Goal: Information Seeking & Learning: Find specific fact

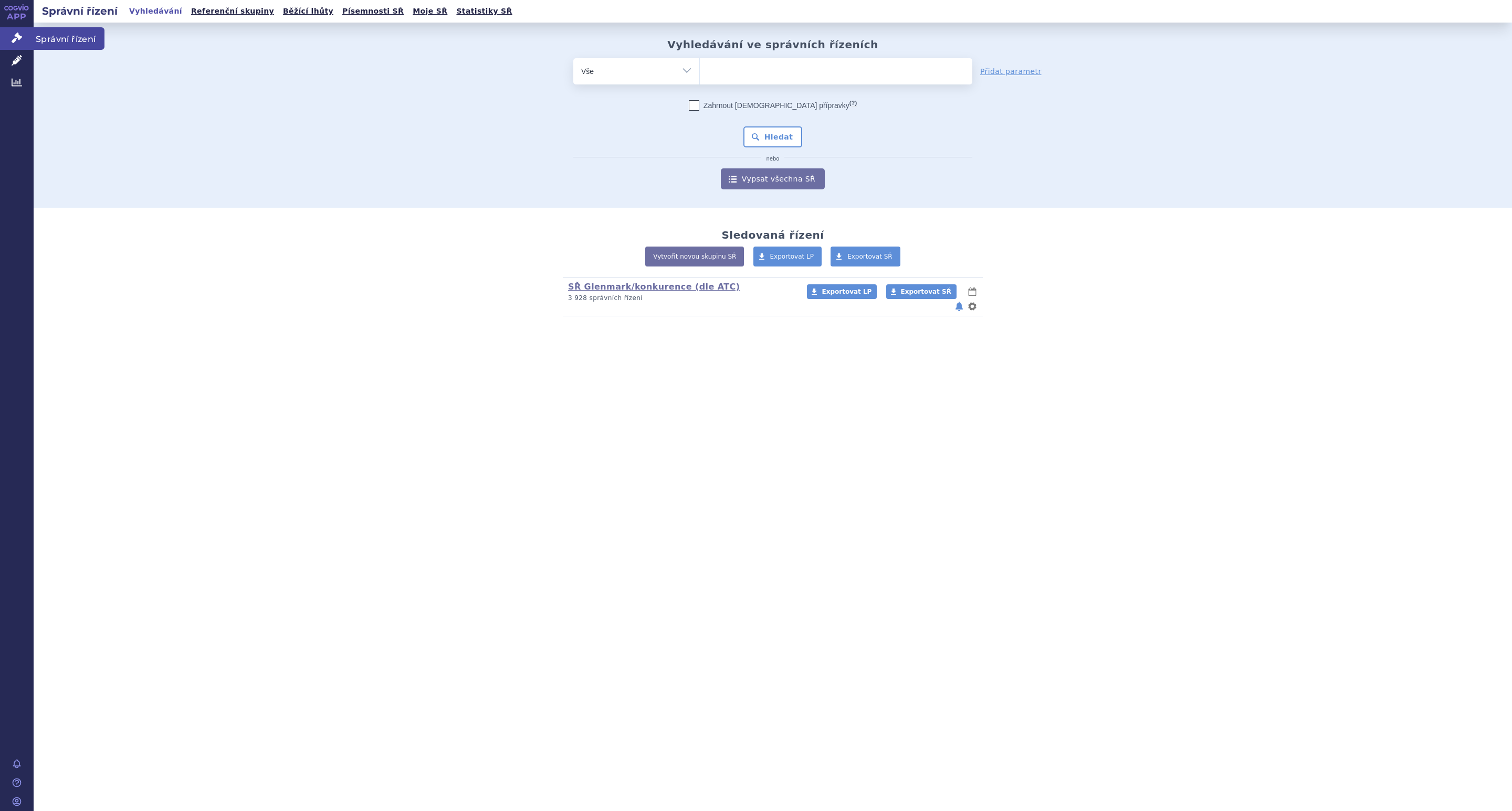
click at [28, 31] on link "Správní řízení" at bounding box center [16, 38] width 34 height 22
click at [728, 72] on ul at bounding box center [836, 69] width 272 height 22
click at [700, 72] on select at bounding box center [699, 71] width 1 height 26
paste input "SUKLS314374/2025"
type input "SUKLS314374/2025"
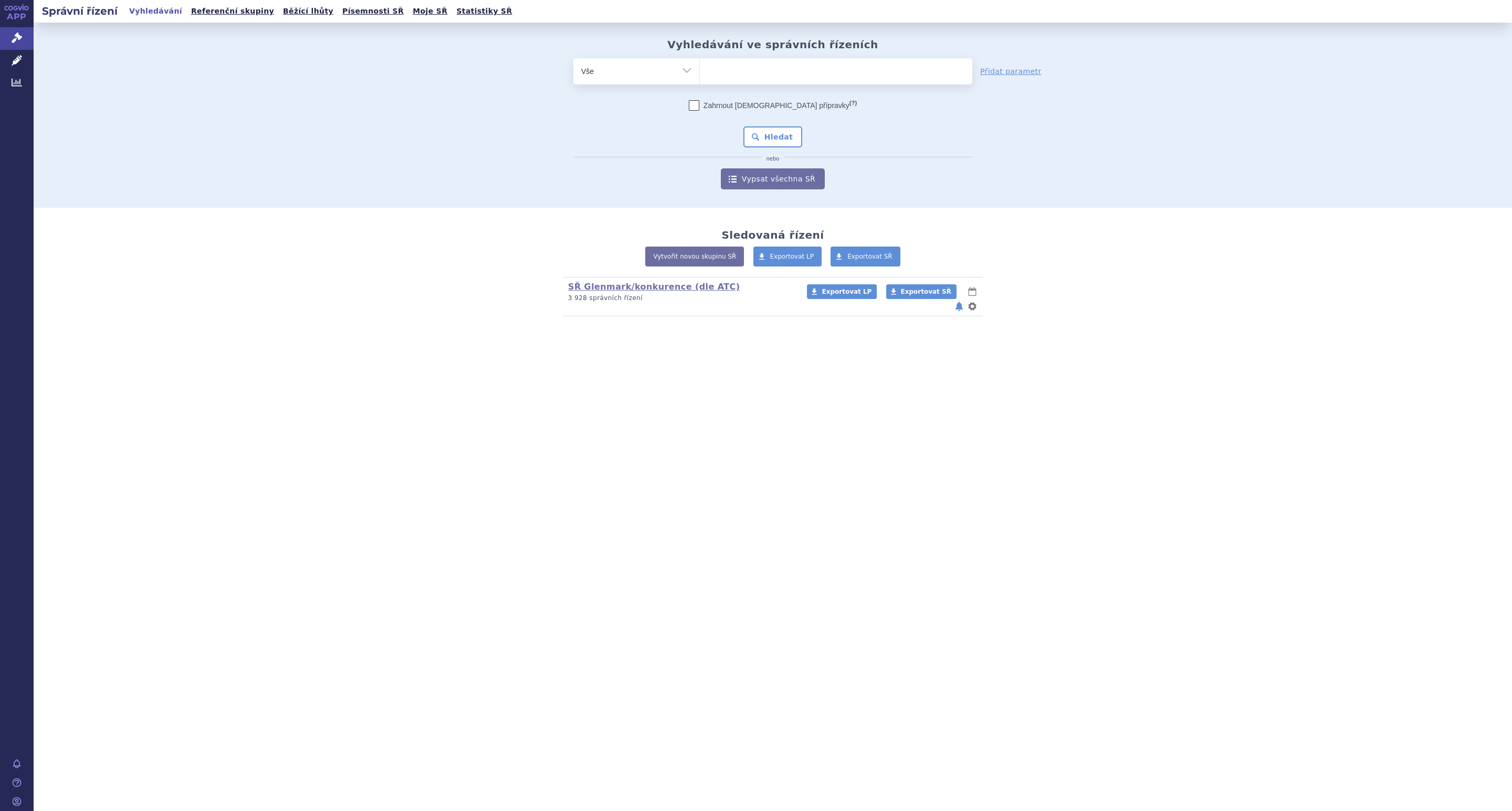
select select "SUKLS314374/2025"
click at [770, 139] on button "Hledat" at bounding box center [773, 136] width 60 height 21
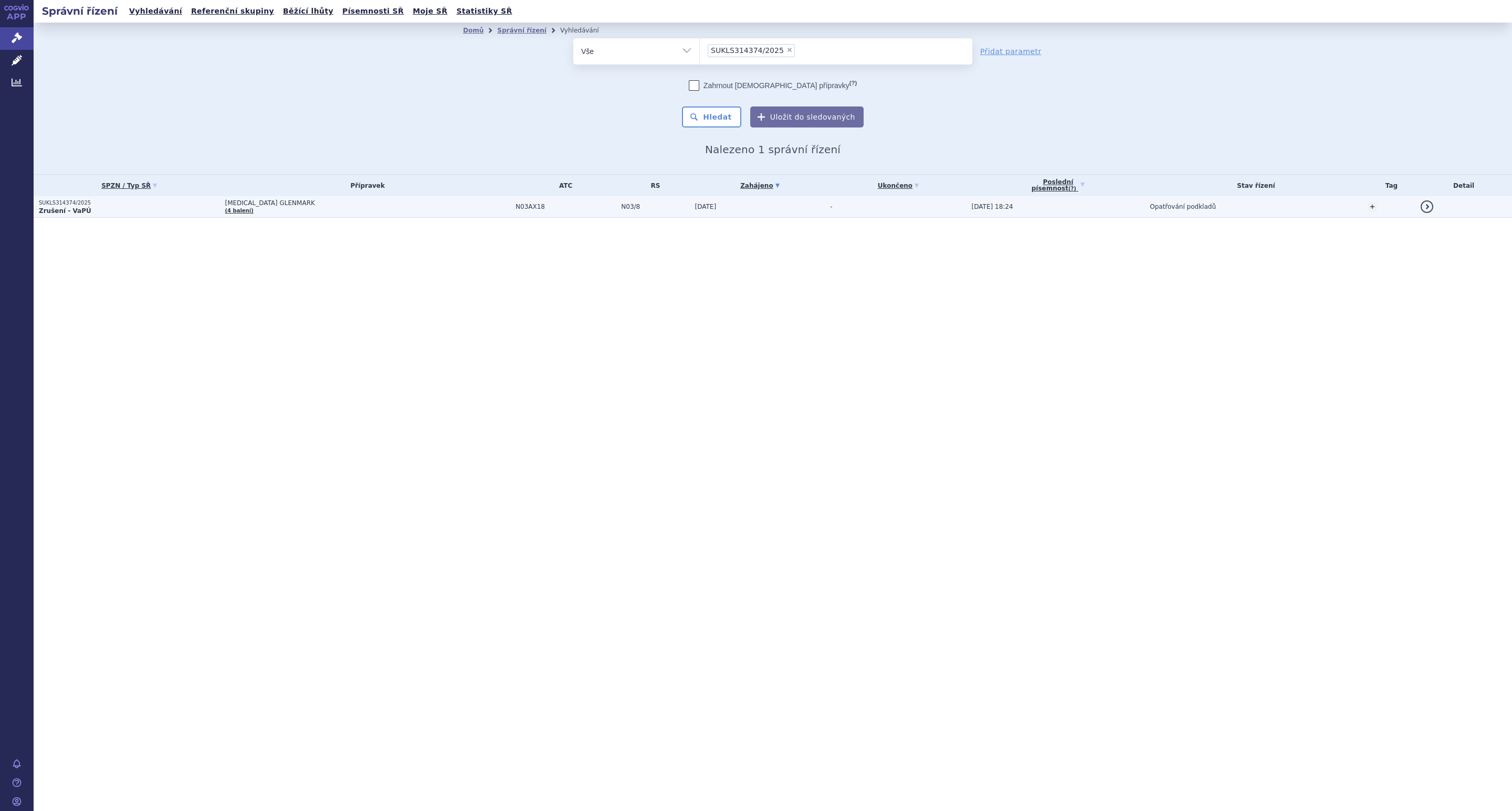
click at [299, 207] on span "LACOSAMIDE GLENMARK" at bounding box center [355, 202] width 262 height 7
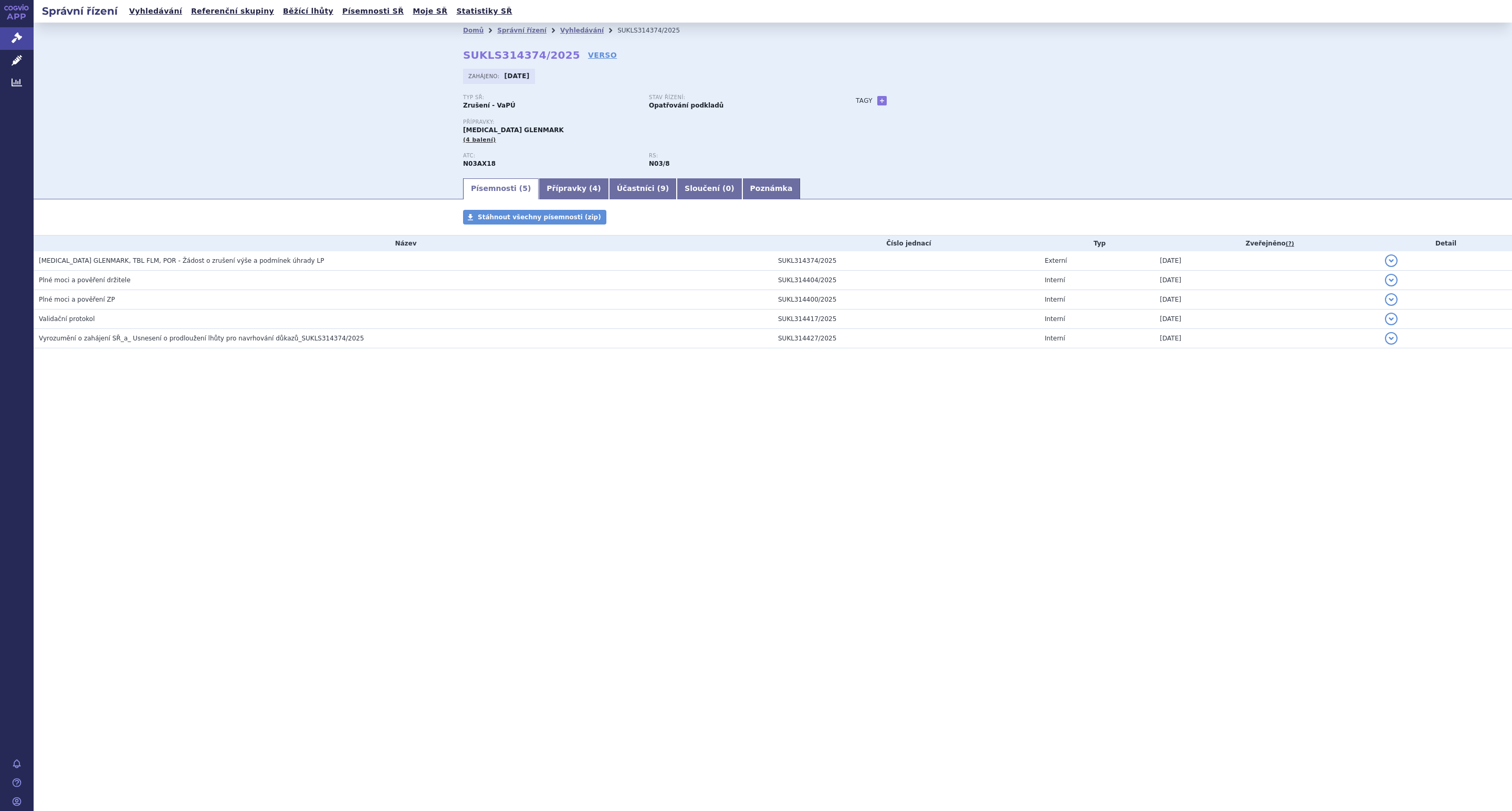
click at [318, 108] on div "Domů Správní řízení Vyhledávání SUKLS314374/2025 SUKLS314374/2025 VERSO Zahájen…" at bounding box center [773, 100] width 1478 height 155
click at [570, 28] on link "Vyhledávání" at bounding box center [582, 30] width 44 height 7
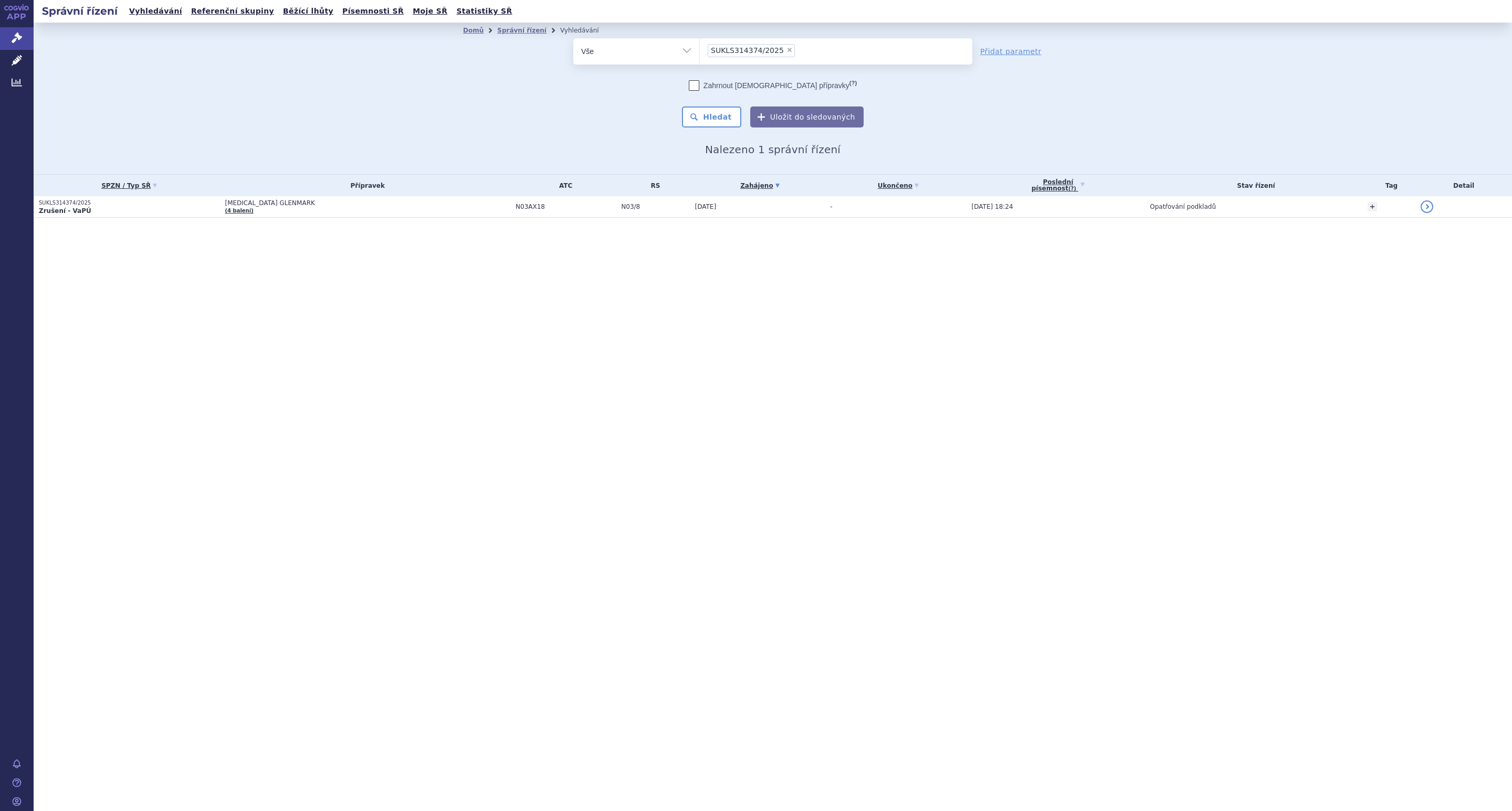
click at [786, 49] on span "×" at bounding box center [789, 50] width 6 height 6
click at [700, 49] on select "SUKLS314374/2025" at bounding box center [699, 50] width 1 height 26
select select
type input "gl"
type input "gle"
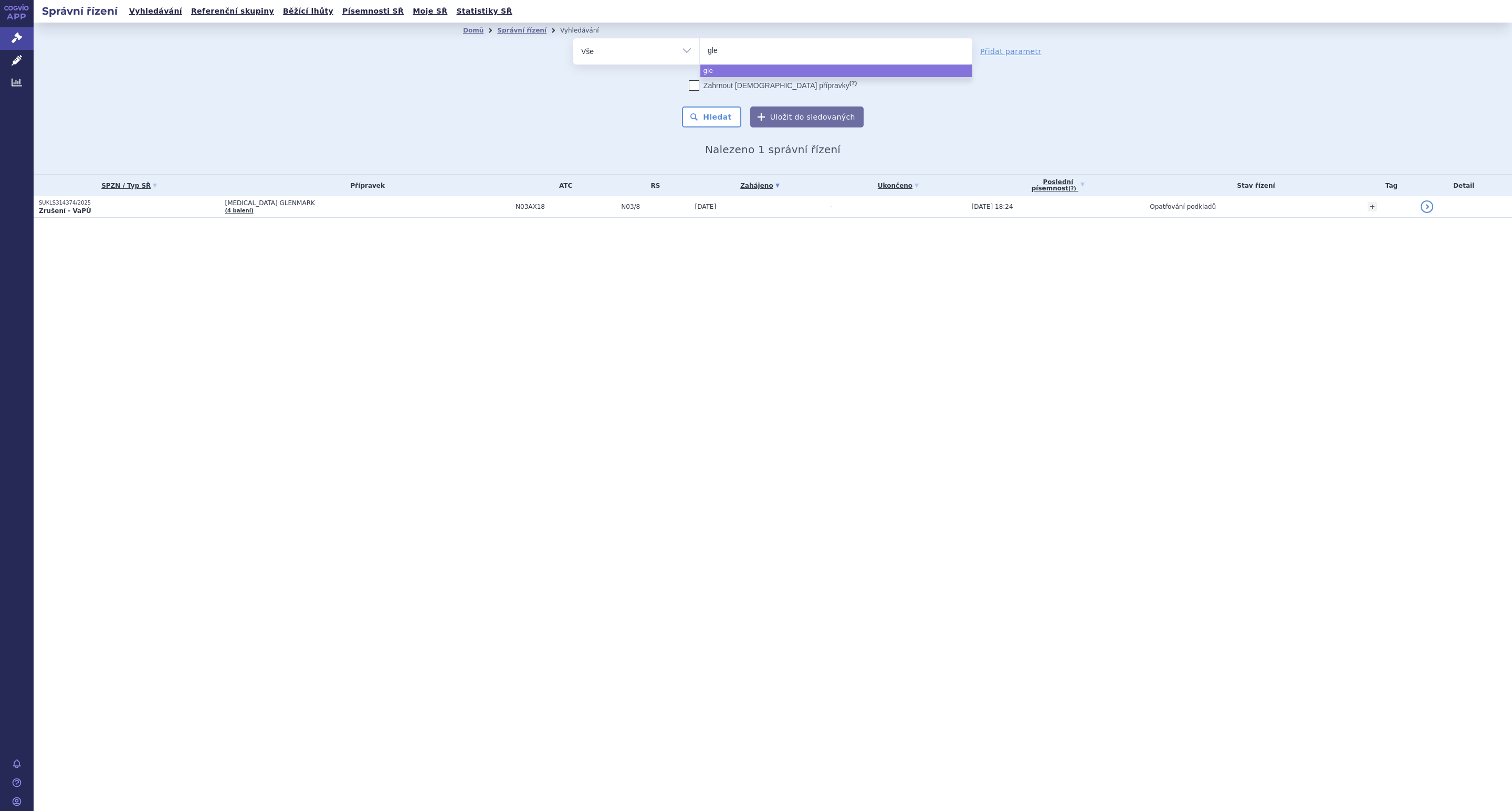
type input "glen"
type input "glenma"
type input "glenmark"
select select "glenmark"
click at [717, 111] on button "Hledat" at bounding box center [712, 117] width 60 height 21
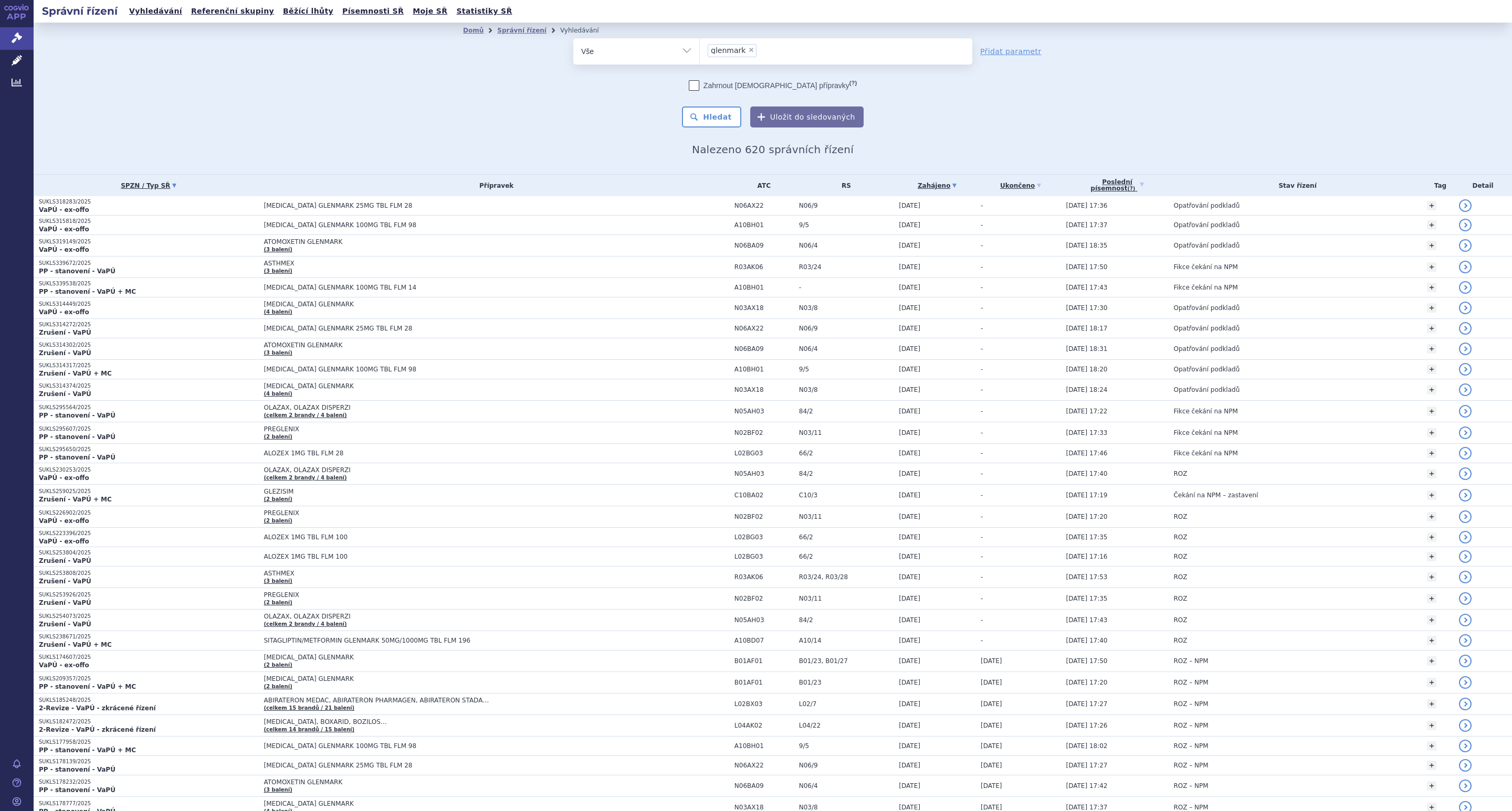
click at [125, 187] on link "SPZN / Typ SŘ" at bounding box center [149, 185] width 220 height 15
click at [987, 53] on link "Přidat parametr" at bounding box center [1011, 51] width 61 height 10
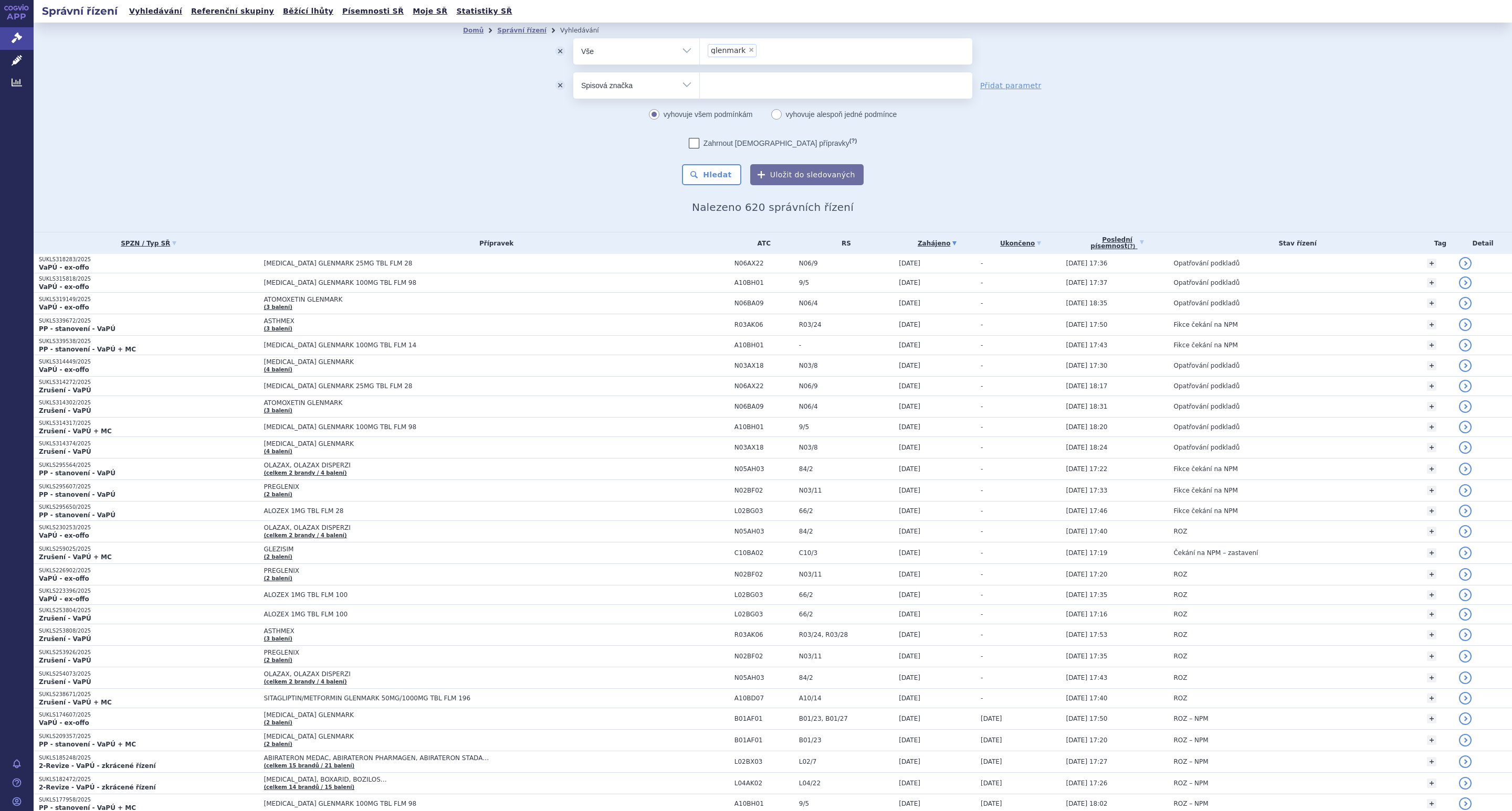
click at [683, 86] on select "Vše Spisová značka Typ SŘ Přípravek/SUKL kód Účastník/Držitel" at bounding box center [636, 84] width 126 height 24
select select "filter-procedure-type"
click at [573, 72] on select "Vše Spisová značka Typ SŘ Přípravek/SUKL kód Účastník/Držitel" at bounding box center [636, 84] width 126 height 24
click at [746, 85] on ul at bounding box center [836, 83] width 272 height 22
click at [700, 85] on select at bounding box center [699, 85] width 1 height 26
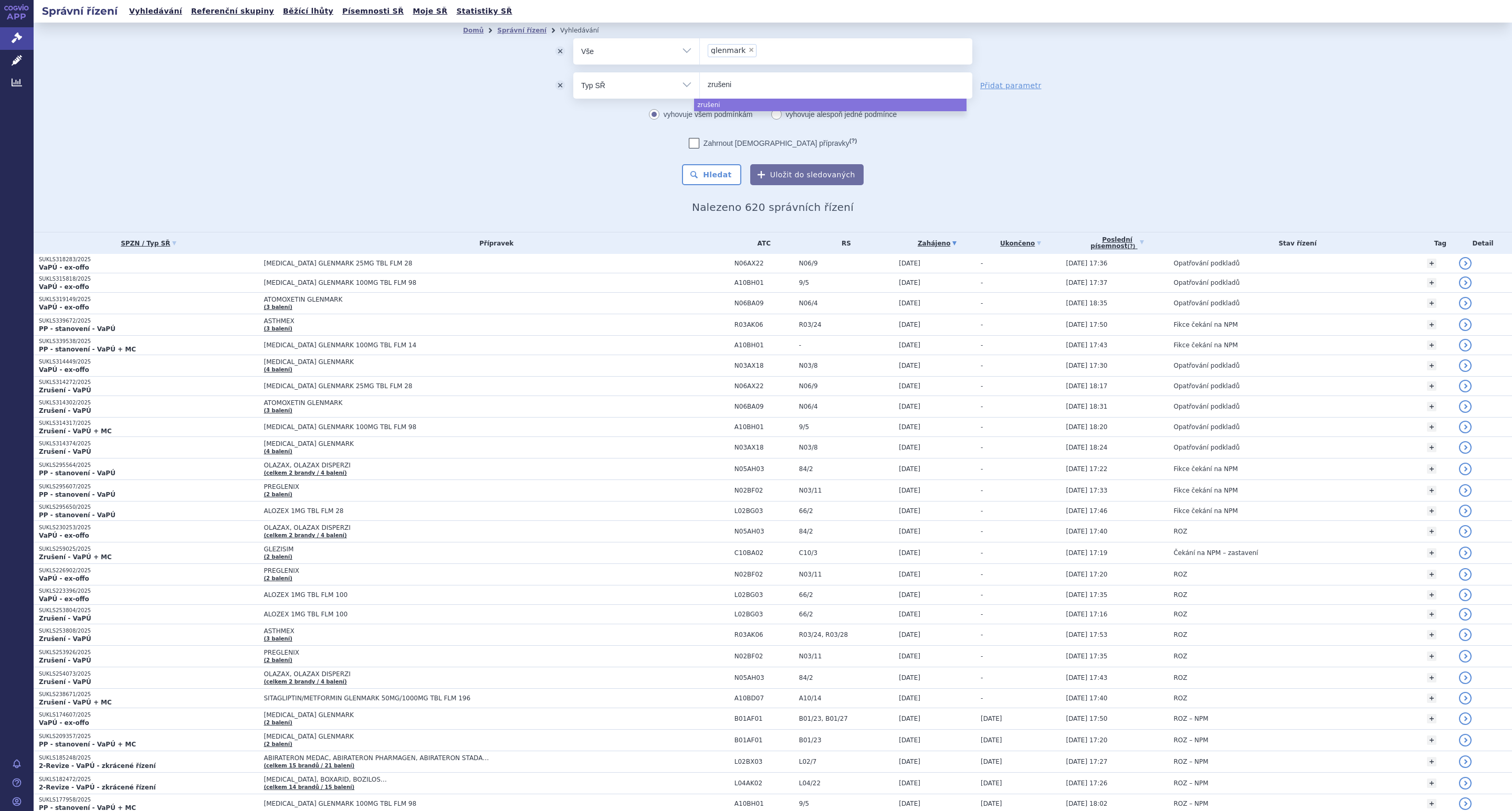
type input "zrušeni"
select select "zrušeni"
click at [709, 167] on button "Hledat" at bounding box center [712, 174] width 60 height 21
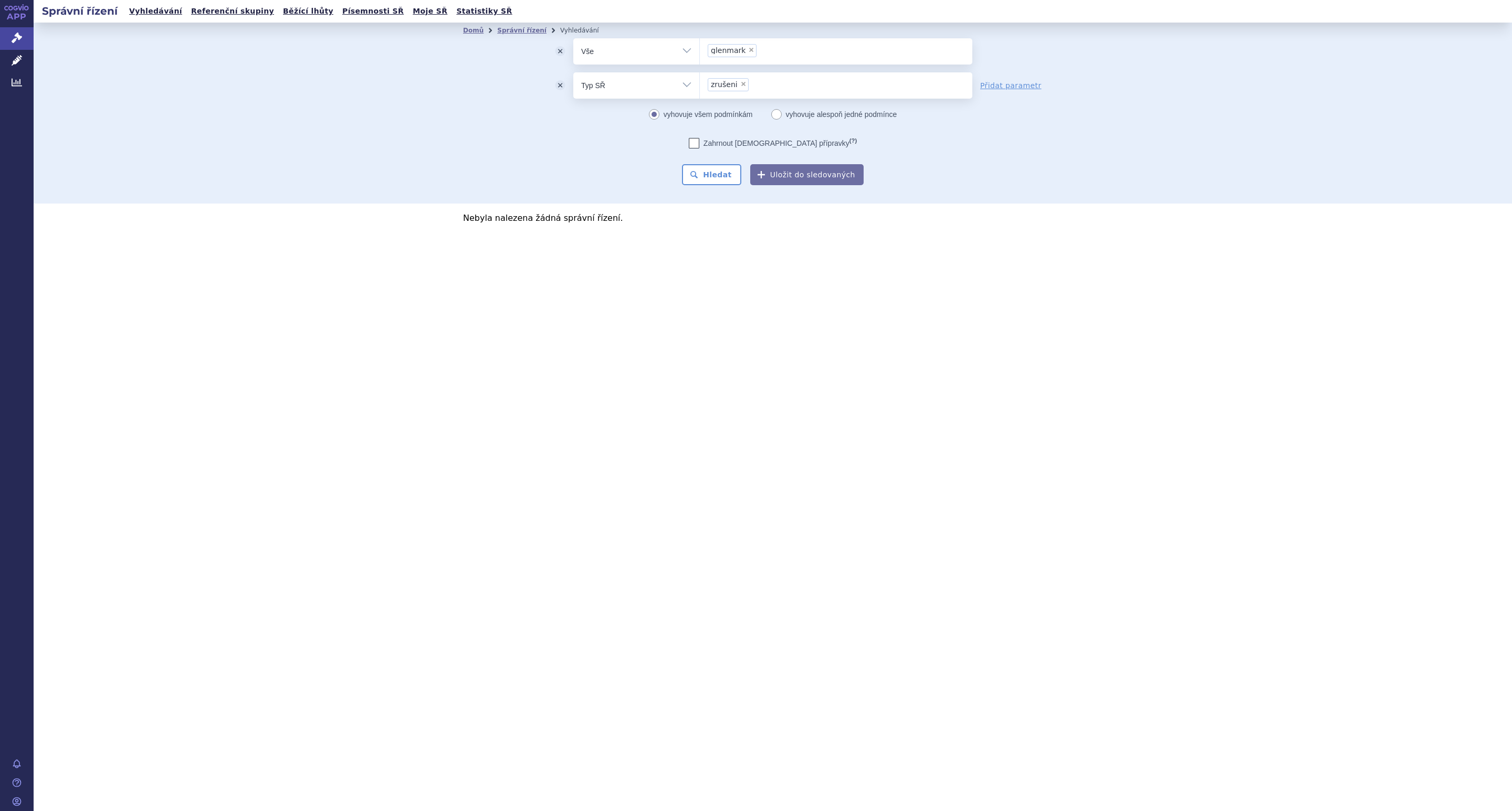
click at [738, 79] on li "× zrušeni" at bounding box center [728, 85] width 41 height 13
click at [700, 79] on select "zrušeni" at bounding box center [699, 85] width 1 height 26
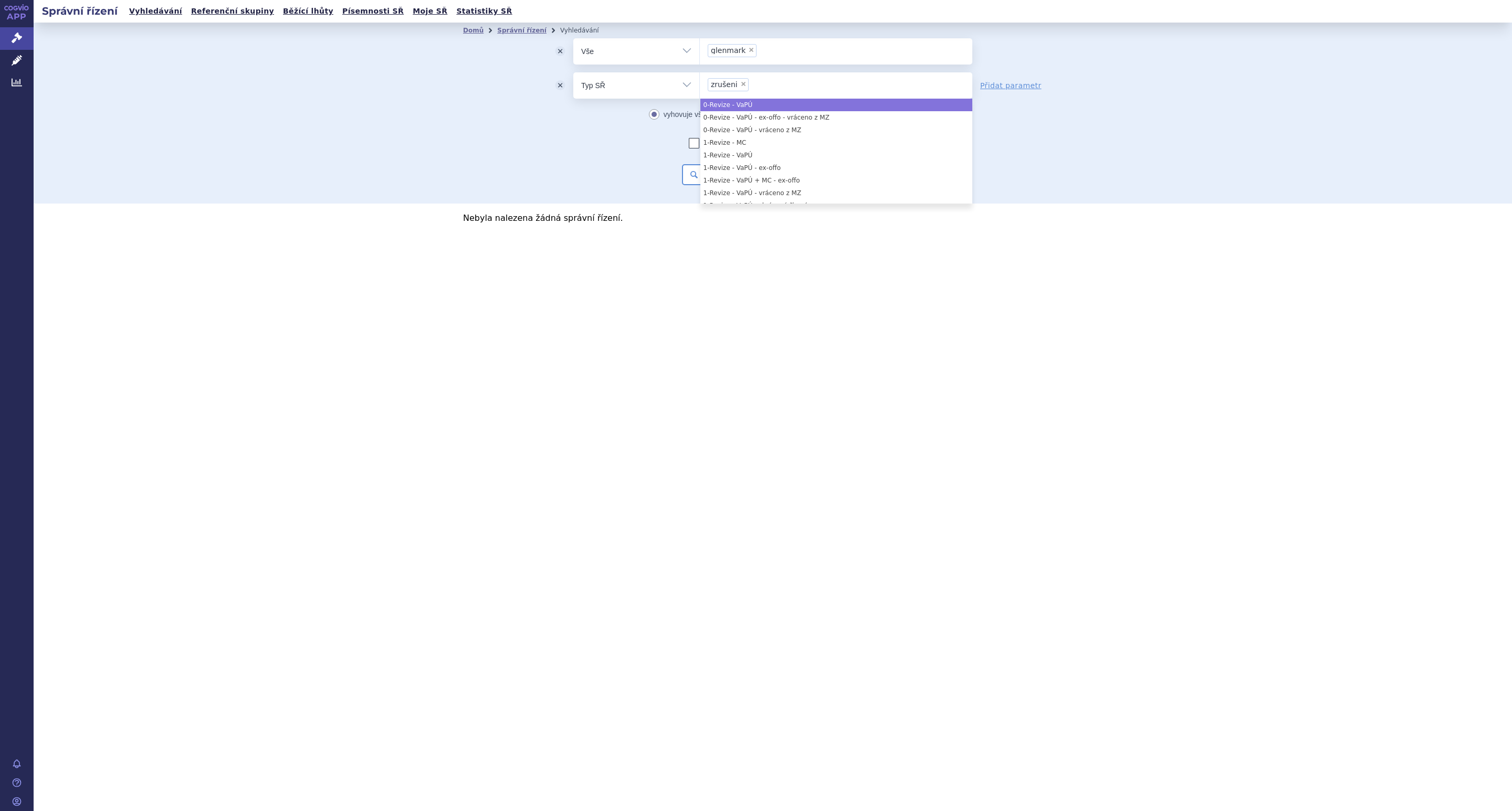
click at [741, 78] on li "× zrušeni" at bounding box center [728, 85] width 41 height 13
click at [700, 78] on select "zrušeni" at bounding box center [699, 85] width 1 height 26
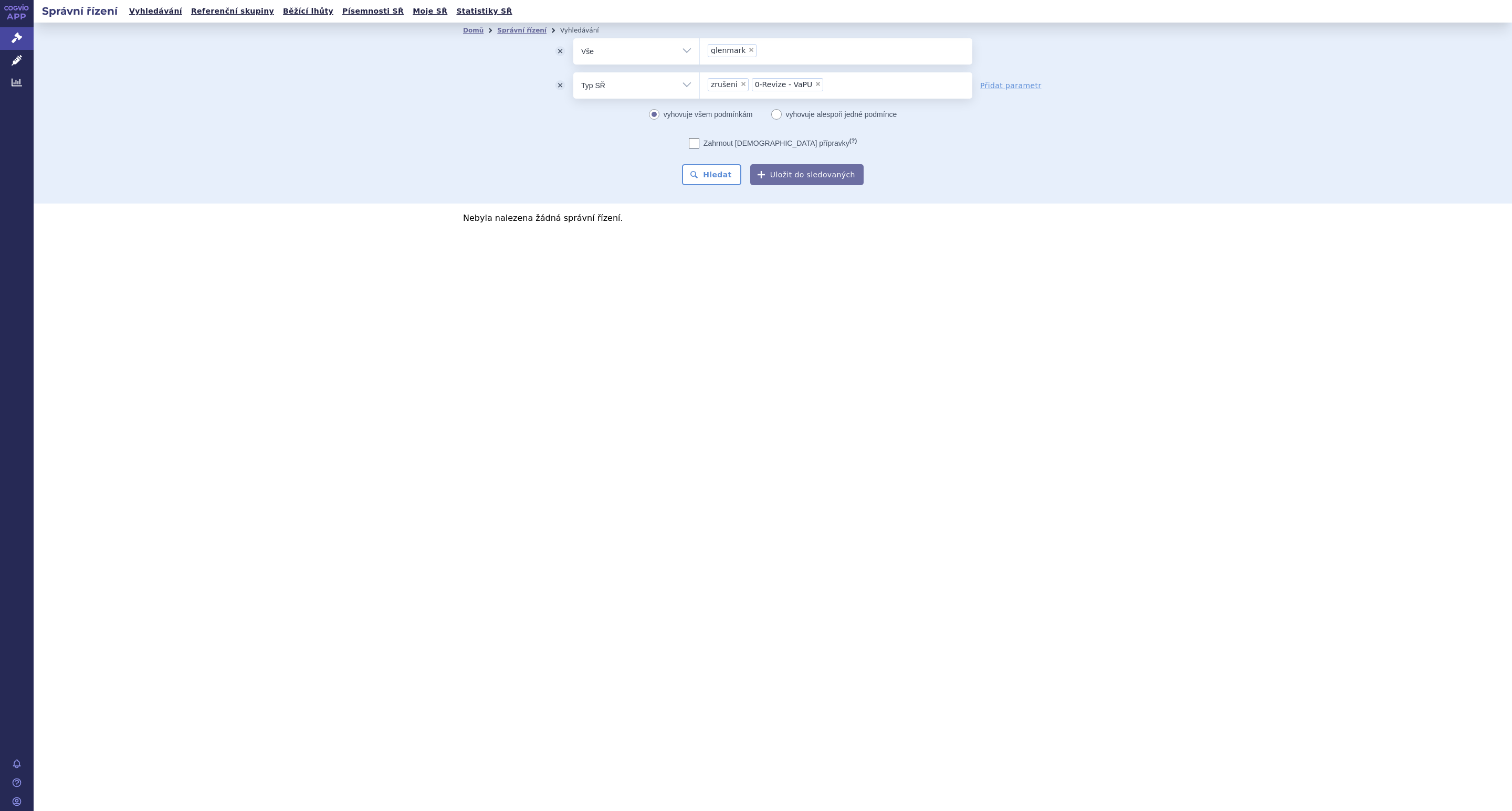
click at [740, 83] on span "×" at bounding box center [743, 84] width 6 height 6
click at [700, 83] on select "zrušeni 0-Revize - VaPÚ" at bounding box center [699, 85] width 1 height 26
select select "b2c4f887-2f6e-447f-a598-2bb693fef55a"
click at [771, 83] on span "×" at bounding box center [774, 84] width 6 height 6
click at [700, 83] on select "0-Revize - VaPÚ" at bounding box center [699, 85] width 1 height 26
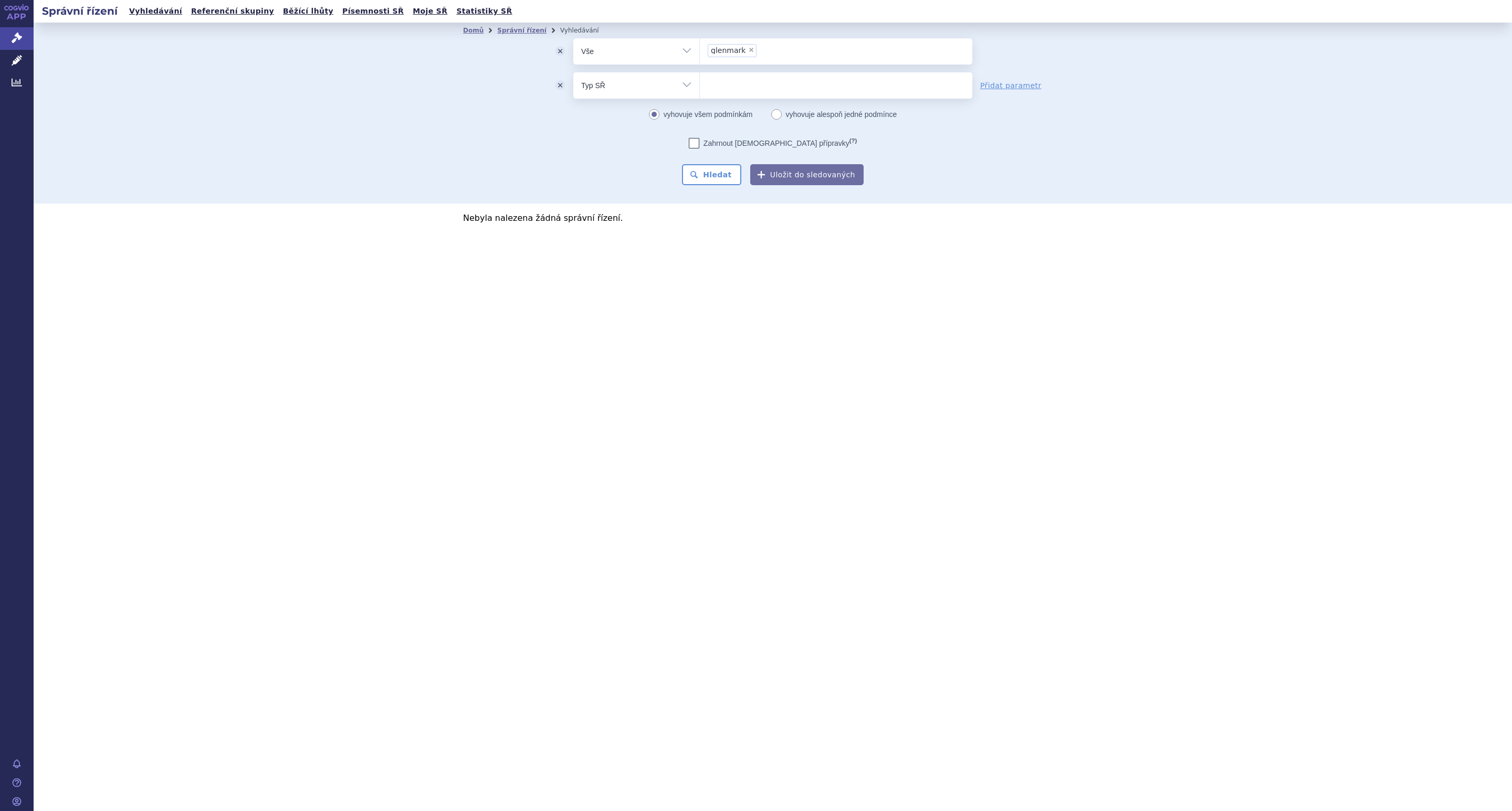
click at [730, 88] on ul at bounding box center [836, 83] width 272 height 22
click at [700, 88] on select at bounding box center [699, 85] width 1 height 26
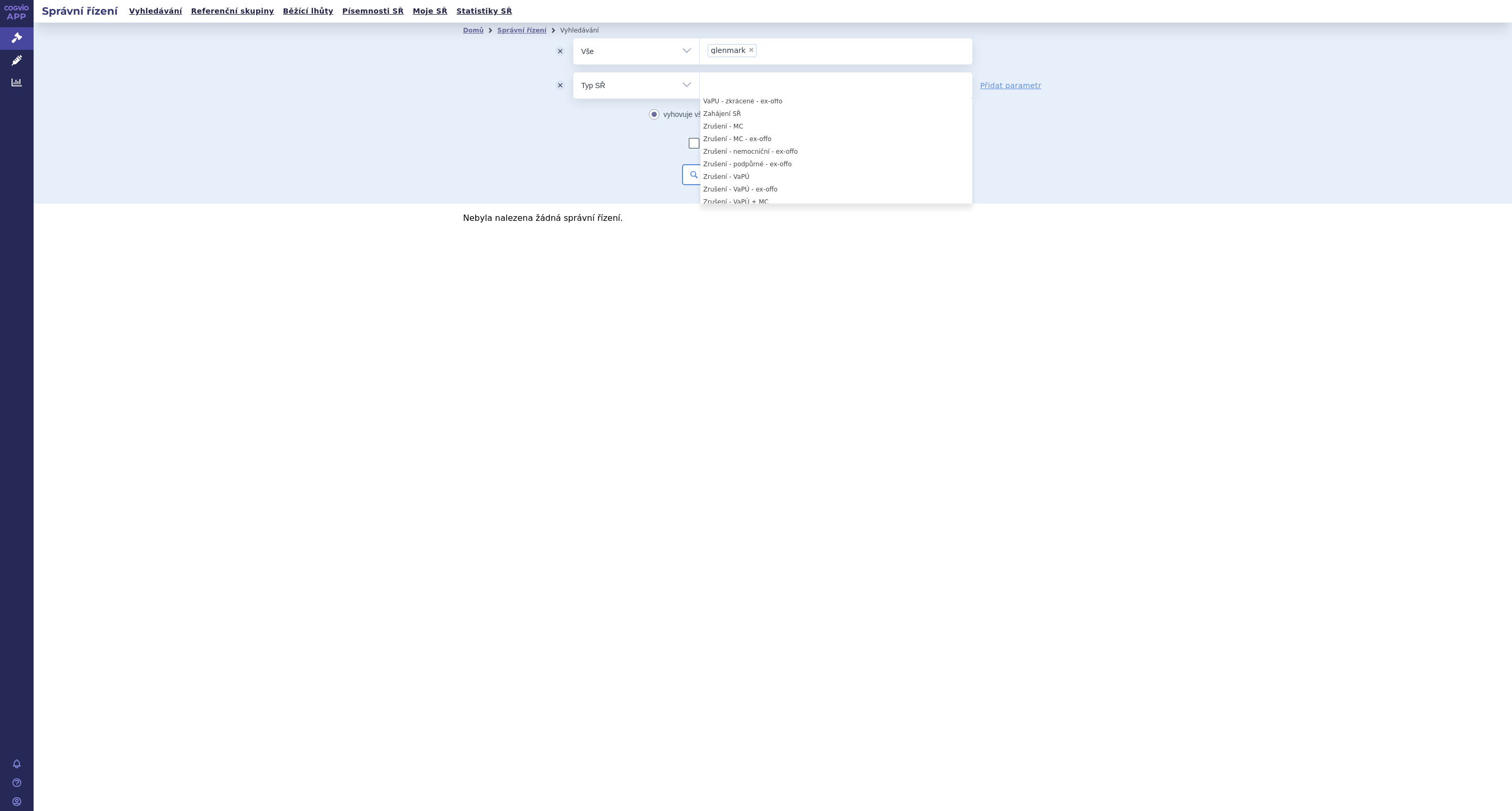
scroll to position [1077, 0]
select select "bfad6d26-a04a-46f8-b496-728f3560193f"
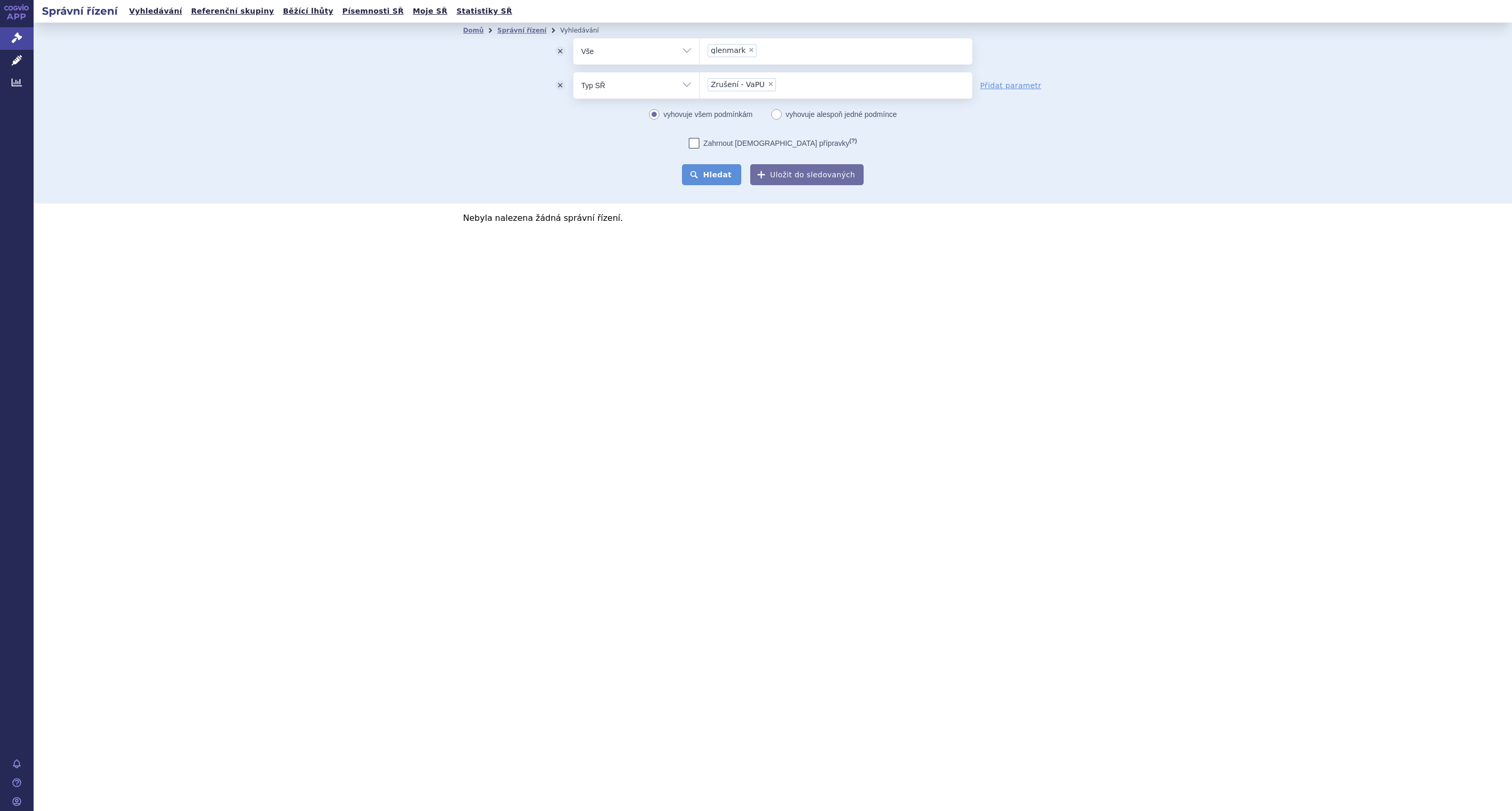
click at [724, 176] on button "Hledat" at bounding box center [712, 174] width 60 height 21
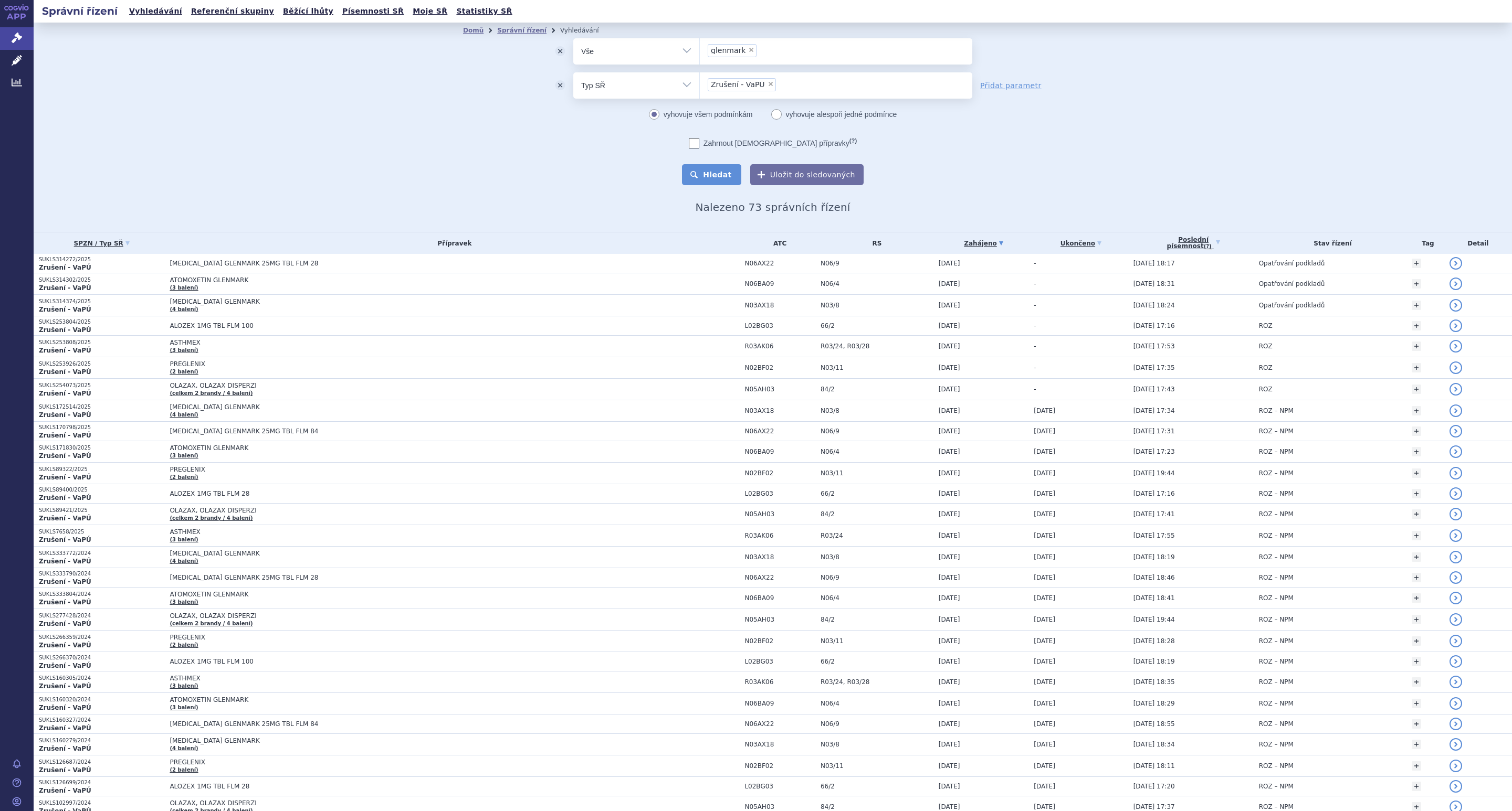
click at [717, 173] on button "Hledat" at bounding box center [712, 174] width 60 height 21
click at [249, 327] on span "ALOZEX 1MG TBL FLM 100" at bounding box center [301, 325] width 262 height 7
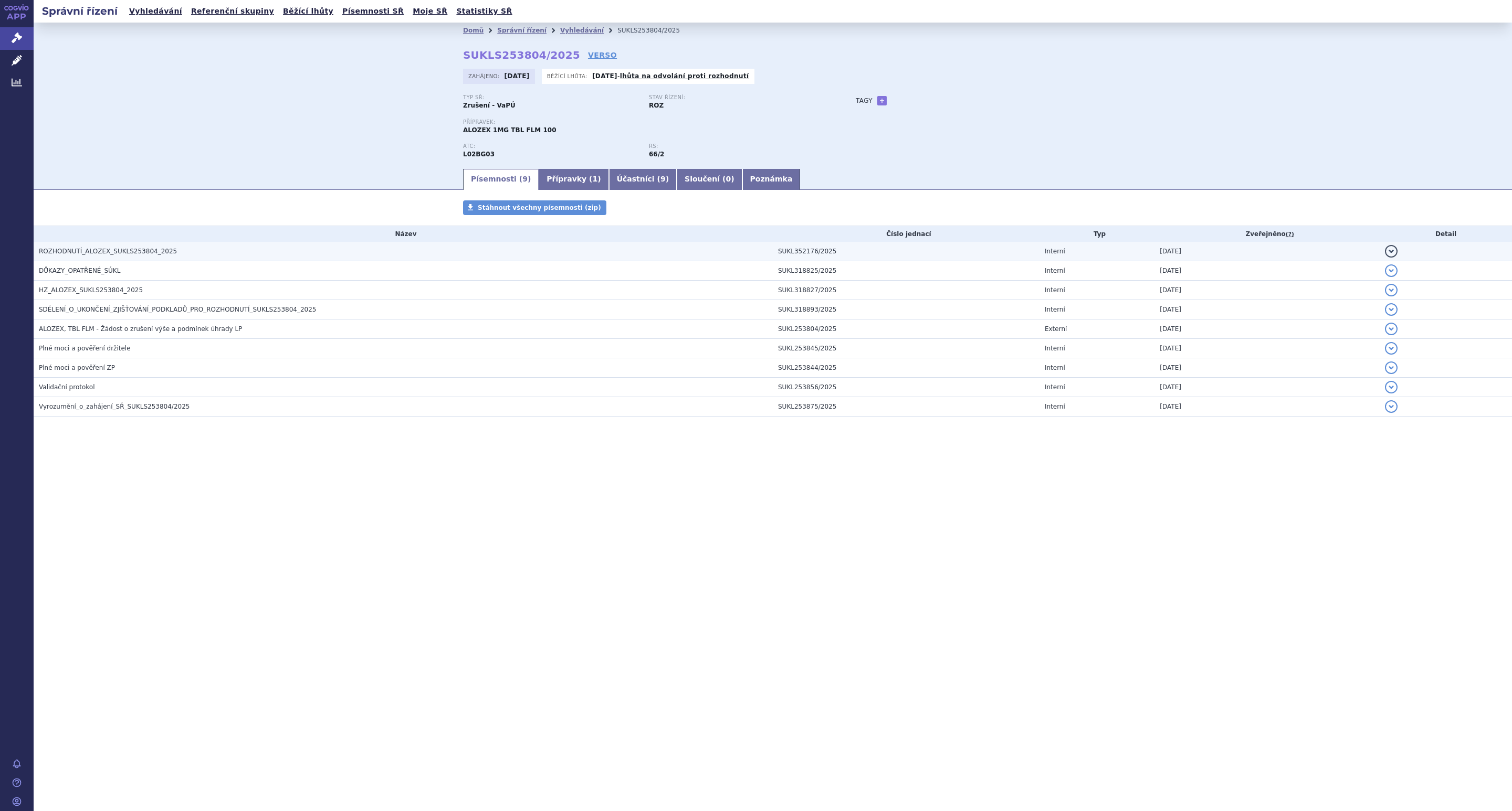
click at [142, 253] on span "ROZHODNUTÍ_ALOZEX_SUKLS253804_2025" at bounding box center [108, 251] width 138 height 7
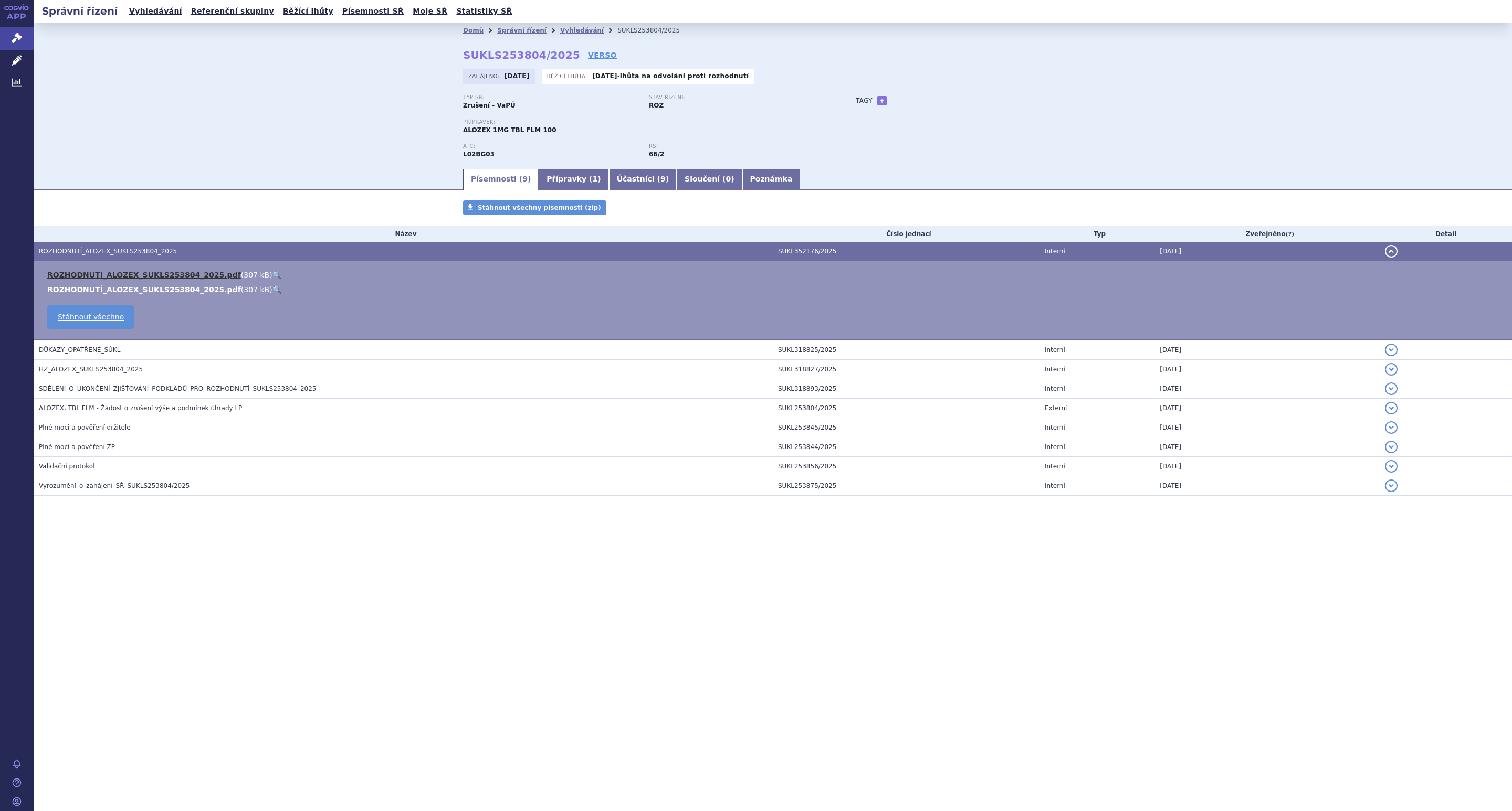
click at [161, 274] on link "ROZHODNUTI_ALOZEX_SUKLS253804_2025.pdf" at bounding box center [144, 275] width 194 height 9
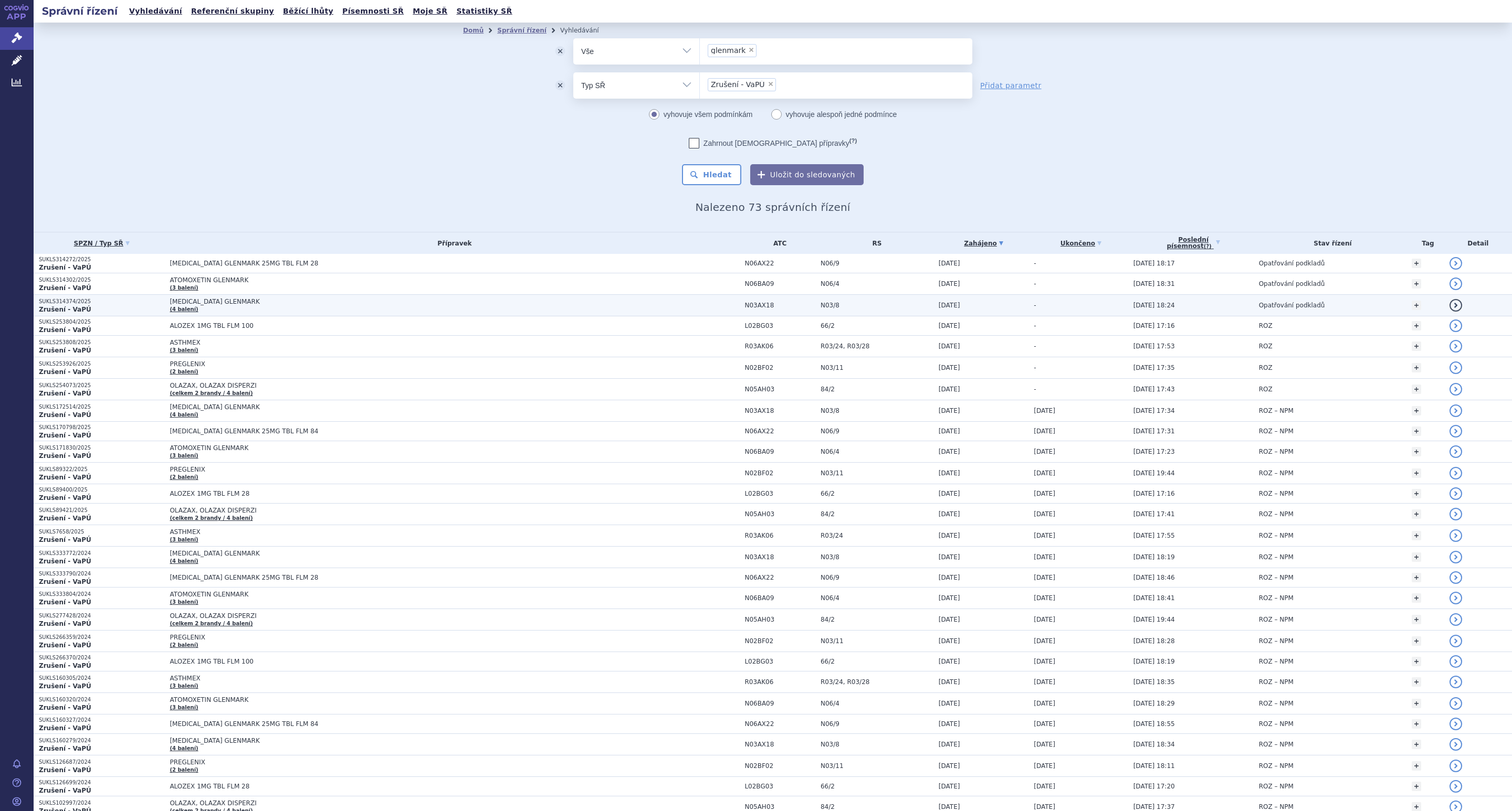
click at [209, 305] on span "[MEDICAL_DATA] GLENMARK" at bounding box center [301, 301] width 262 height 7
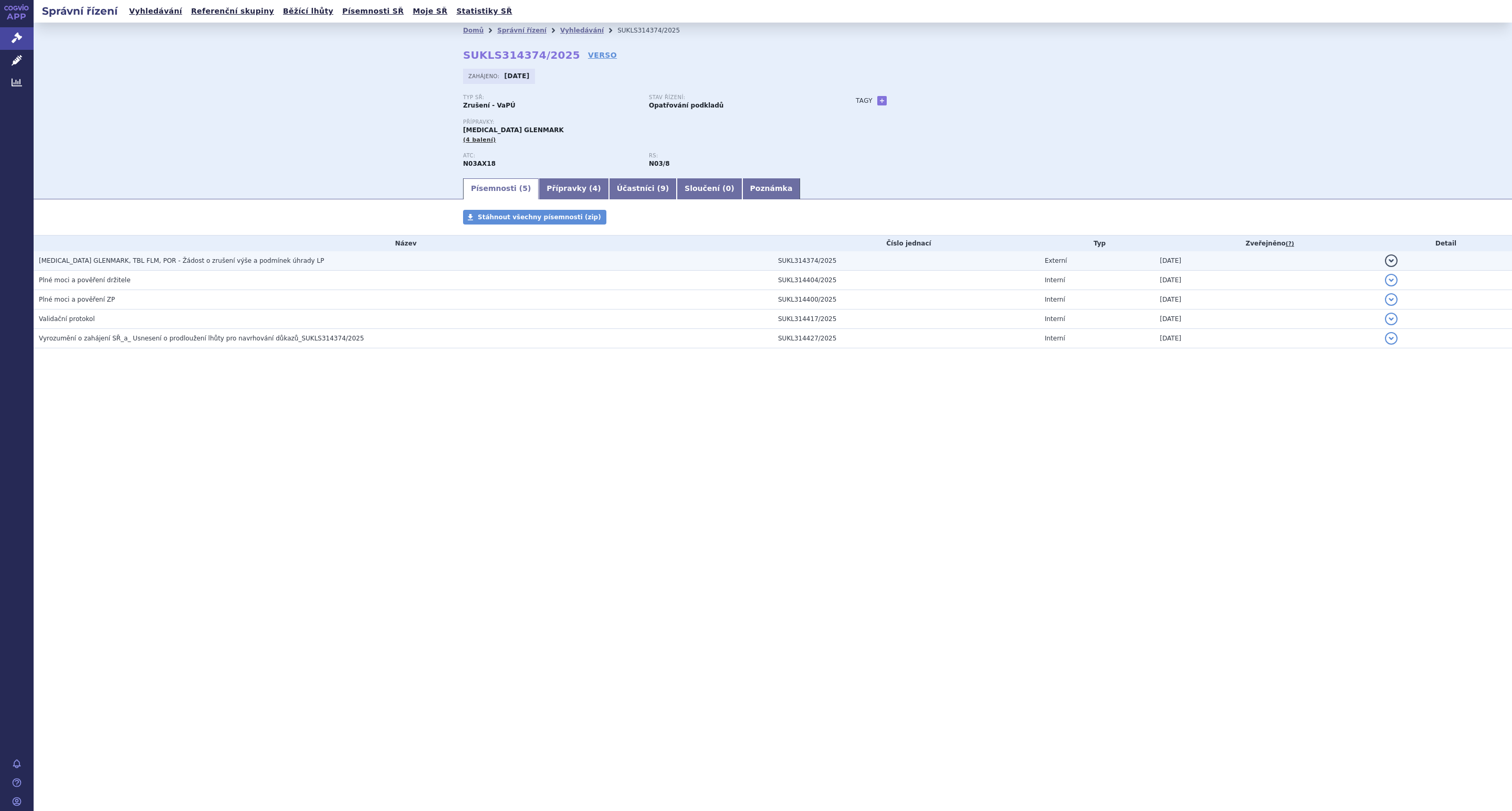
click at [228, 260] on span "[MEDICAL_DATA] GLENMARK, TBL FLM, POR - Žádost o zrušení výše a podmínek úhrady…" at bounding box center [181, 260] width 285 height 7
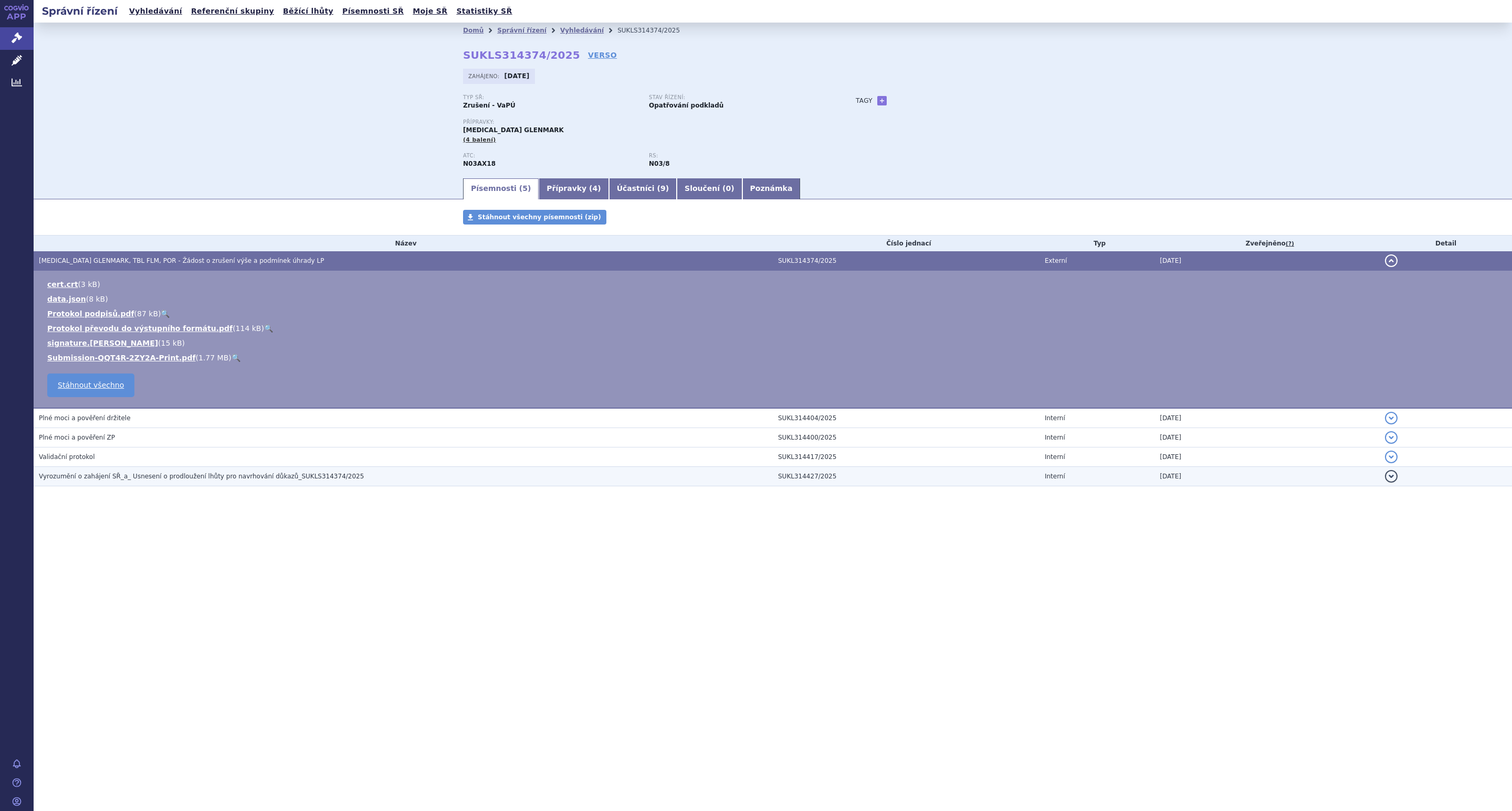
click at [122, 475] on span "Vyrozumění o zahájení SŘ_a_ Usnesení o prodloužení lhůty pro navrhování důkazů_…" at bounding box center [202, 476] width 325 height 7
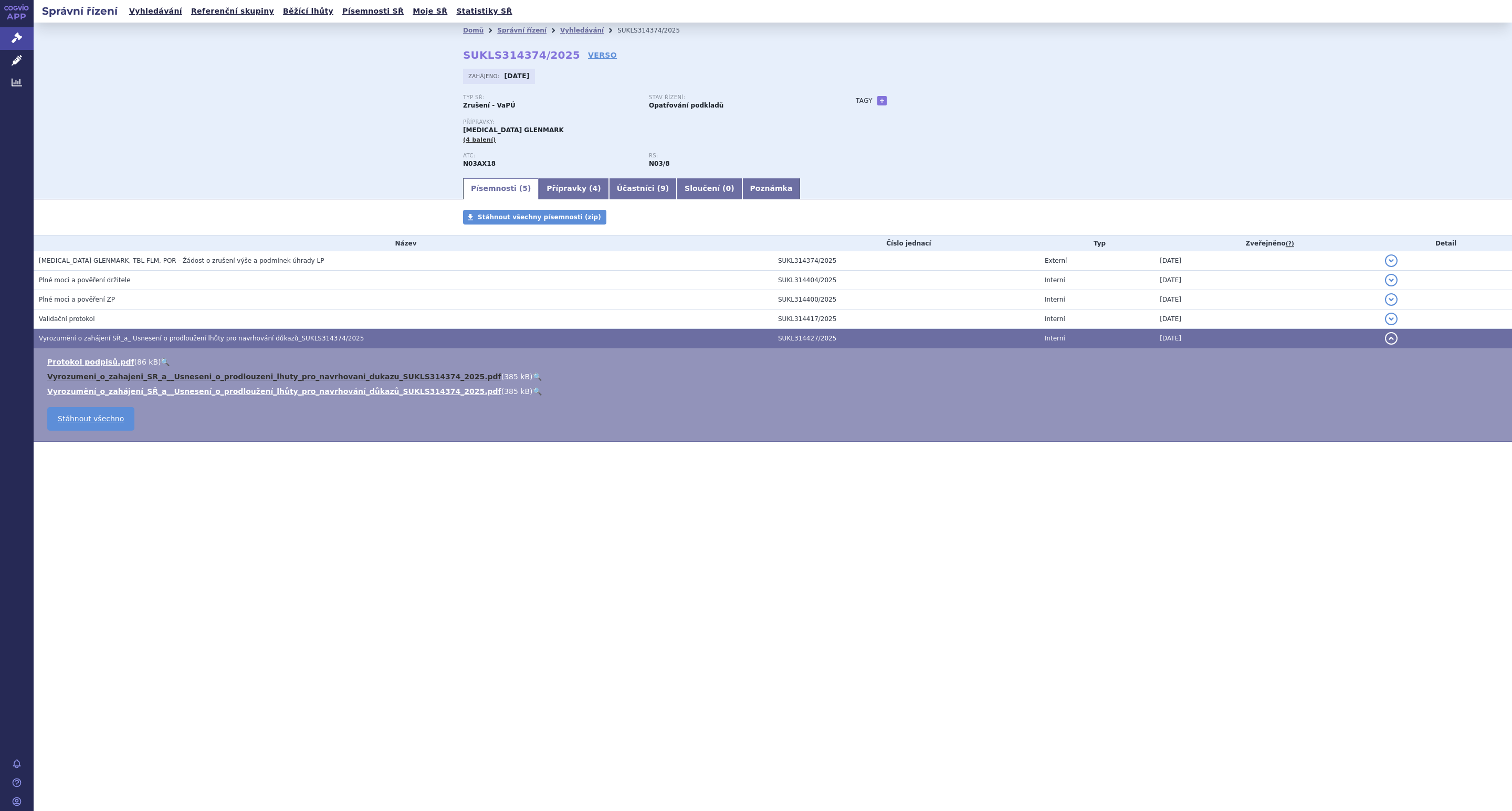
click at [264, 380] on link "Vyrozumeni_o_zahajeni_SR_a__Usneseni_o_prodlouzeni_lhuty_pro_navrhovani_dukazu_…" at bounding box center [274, 376] width 454 height 9
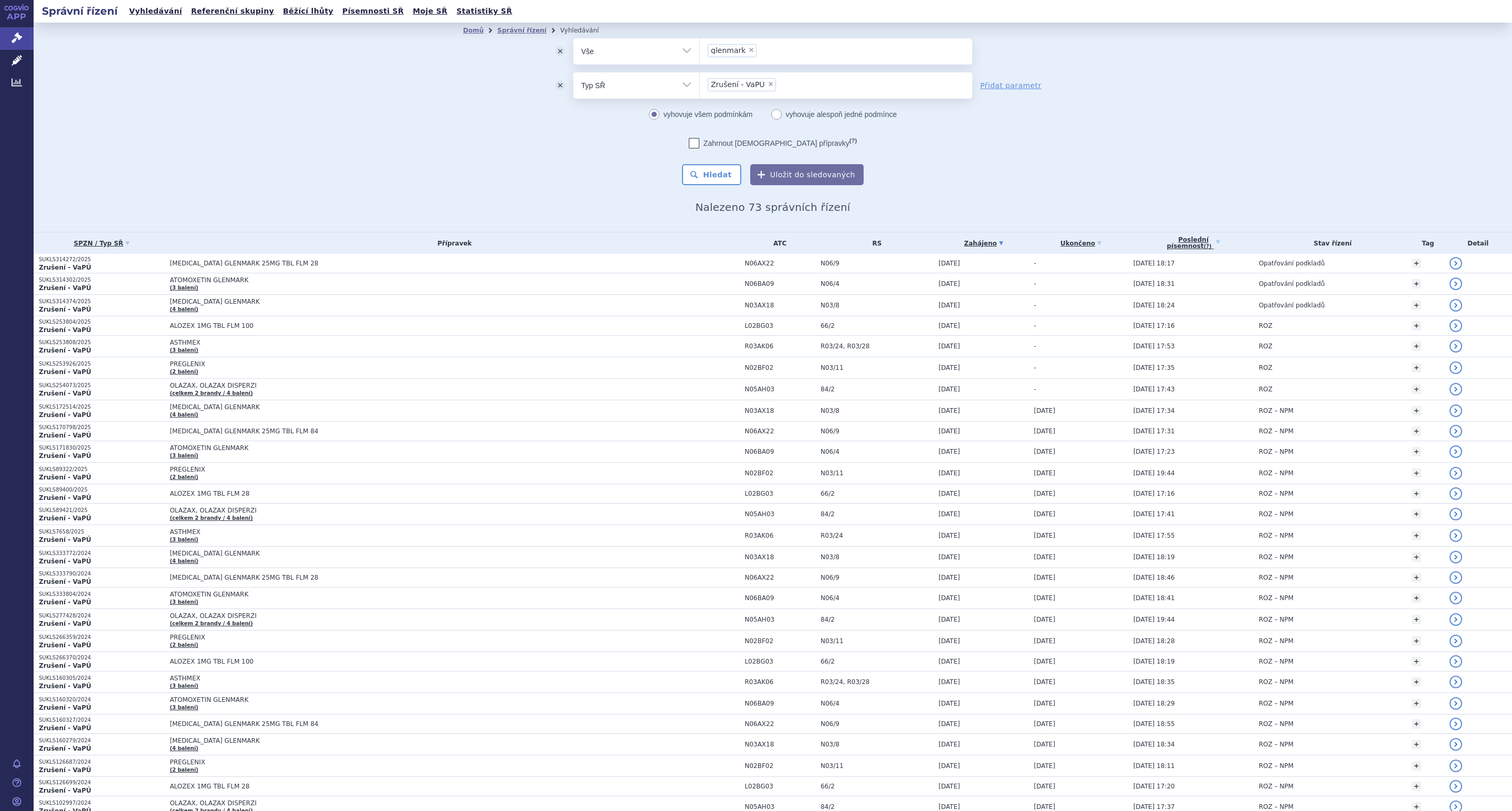
click at [345, 134] on div "Domů Správní řízení Vyhledávání Vyhledávání ve správních řízeních odstranit Vše…" at bounding box center [773, 127] width 1478 height 209
